Goal: Find specific page/section: Locate a particular part of the current website

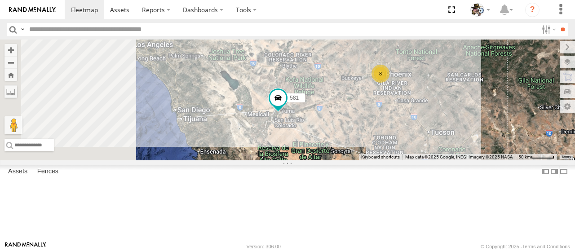
drag, startPoint x: 329, startPoint y: 170, endPoint x: 465, endPoint y: 150, distance: 137.6
click at [465, 150] on div "588 484 580 581 566 590 8" at bounding box center [287, 100] width 575 height 121
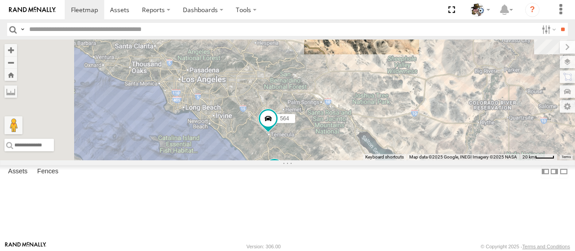
drag, startPoint x: 323, startPoint y: 112, endPoint x: 466, endPoint y: 180, distance: 159.1
click at [466, 160] on div "588 484 580 581 566 590 511 F-150 564 442 533" at bounding box center [287, 100] width 575 height 121
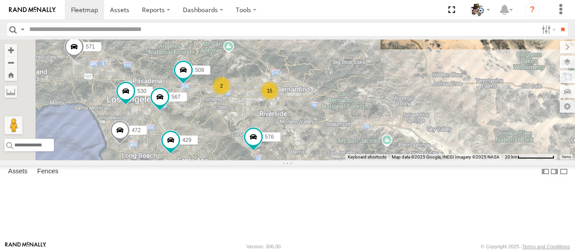
drag, startPoint x: 361, startPoint y: 117, endPoint x: 398, endPoint y: 153, distance: 51.5
click at [398, 153] on div "588 484 580 581 566 590 511 F-150 564 442 533 571 530 508 472 576 429 567 15 2 …" at bounding box center [287, 100] width 575 height 121
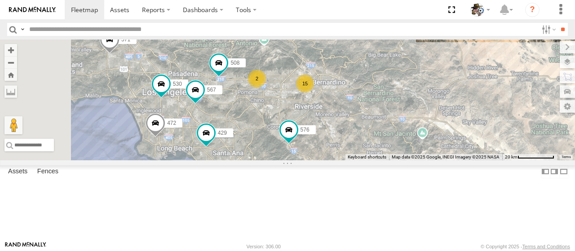
drag, startPoint x: 379, startPoint y: 158, endPoint x: 416, endPoint y: 150, distance: 37.6
click at [416, 150] on div "588 484 580 581 566 590 511 F-150 564 442 533 571 530 508 472 576 429 567 15 2 …" at bounding box center [287, 100] width 575 height 121
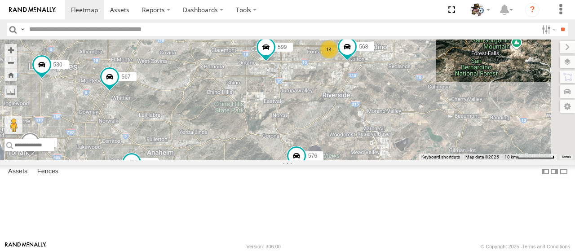
drag, startPoint x: 369, startPoint y: 177, endPoint x: 385, endPoint y: 144, distance: 36.0
click at [307, 152] on div "588 484 580 581 566 590 511 F-150 564 442 533 571 530 508 472 576 429 567 14 56…" at bounding box center [287, 100] width 575 height 121
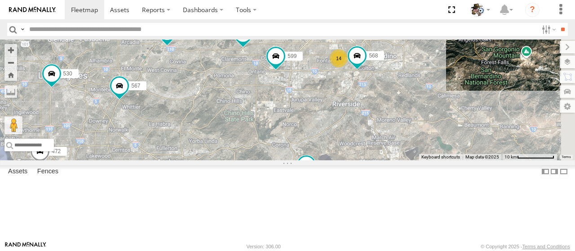
drag, startPoint x: 418, startPoint y: 133, endPoint x: 428, endPoint y: 145, distance: 16.3
click at [428, 145] on div "588 484 580 581 566 590 511 F-150 564 442 533 571 530 508 472 576 429 567 14 56…" at bounding box center [287, 100] width 575 height 121
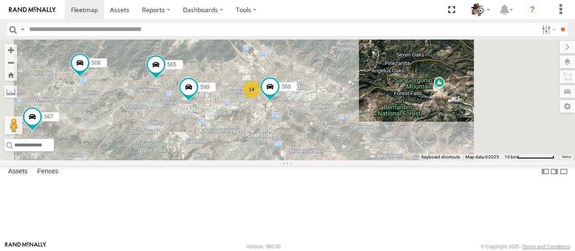
drag, startPoint x: 437, startPoint y: 146, endPoint x: 351, endPoint y: 177, distance: 91.4
click at [351, 160] on div "588 484 580 581 566 590 511 F-150 564 442 533 571 530 508 472 576 429 567 568 5…" at bounding box center [287, 100] width 575 height 121
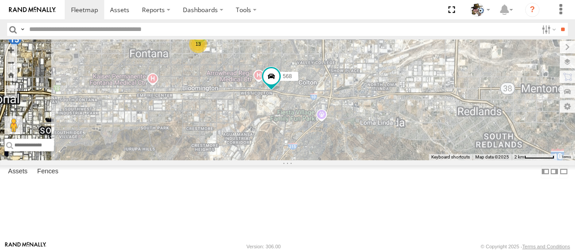
drag, startPoint x: 372, startPoint y: 113, endPoint x: 403, endPoint y: 160, distance: 56.9
click at [403, 160] on div "588 484 580 581 566 590 511 F-150 564 442 533 571 530 508 472 576 429 567 568 5…" at bounding box center [287, 100] width 575 height 121
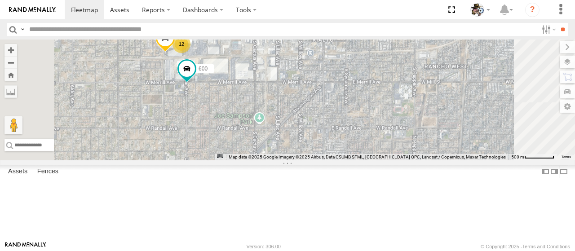
drag, startPoint x: 321, startPoint y: 122, endPoint x: 321, endPoint y: 144, distance: 22.5
click at [321, 144] on div "588 484 580 581 566 590 511 F-150 564 442 533 571 530 508 472 576 429 567 568 5…" at bounding box center [287, 100] width 575 height 121
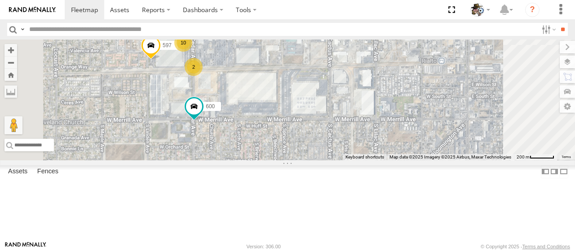
drag, startPoint x: 315, startPoint y: 136, endPoint x: 345, endPoint y: 194, distance: 65.1
click at [345, 160] on div "588 484 580 581 566 590 511 F-150 564 442 533 571 530 508 472 576 429 567 568 5…" at bounding box center [287, 100] width 575 height 121
